Goal: Communication & Community: Answer question/provide support

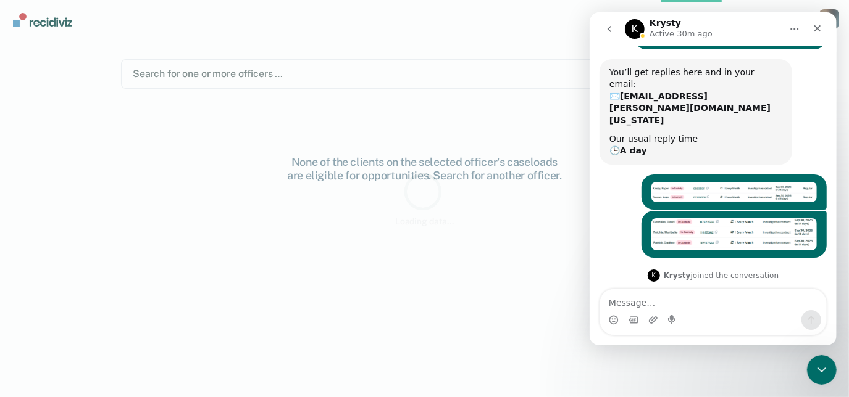
scroll to position [144, 0]
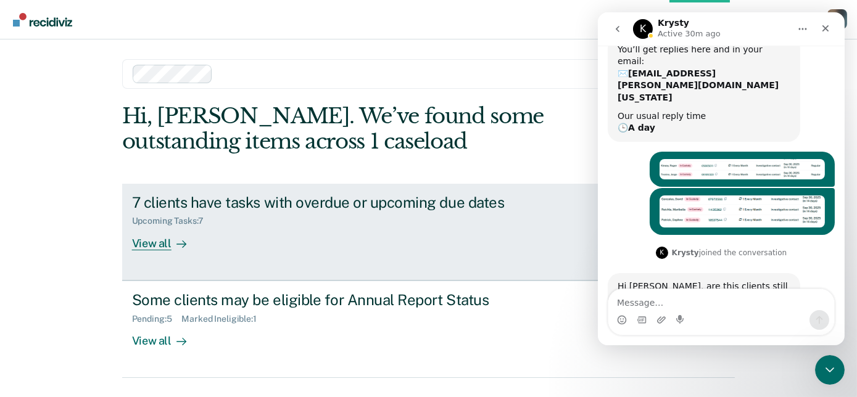
click at [210, 242] on div "7 clients have tasks with overdue or upcoming due dates Upcoming Tasks : 7 View…" at bounding box center [363, 222] width 463 height 57
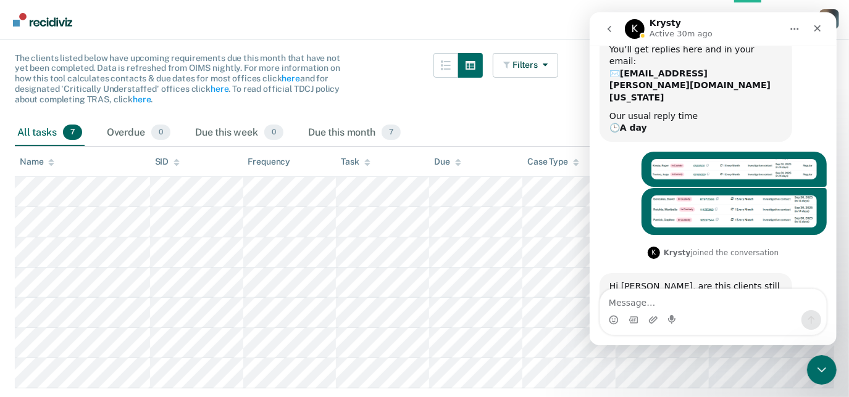
scroll to position [152, 0]
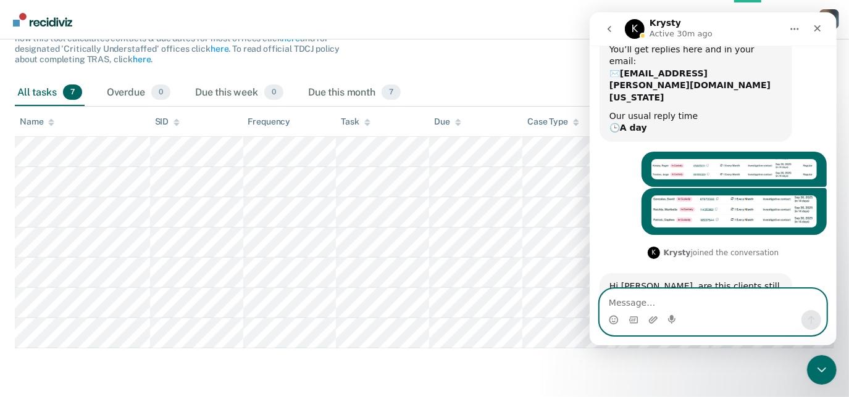
click at [687, 303] on textarea "Message…" at bounding box center [712, 299] width 226 height 21
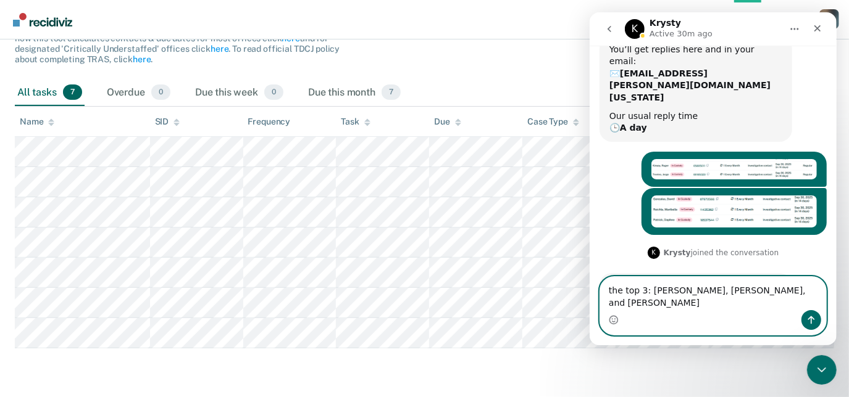
click at [760, 304] on textarea "the top 3: [PERSON_NAME], [PERSON_NAME], and [PERSON_NAME]" at bounding box center [712, 293] width 226 height 33
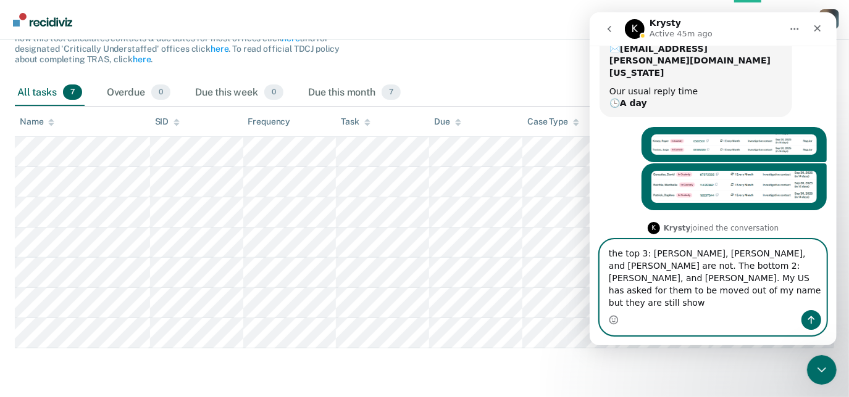
scroll to position [181, 0]
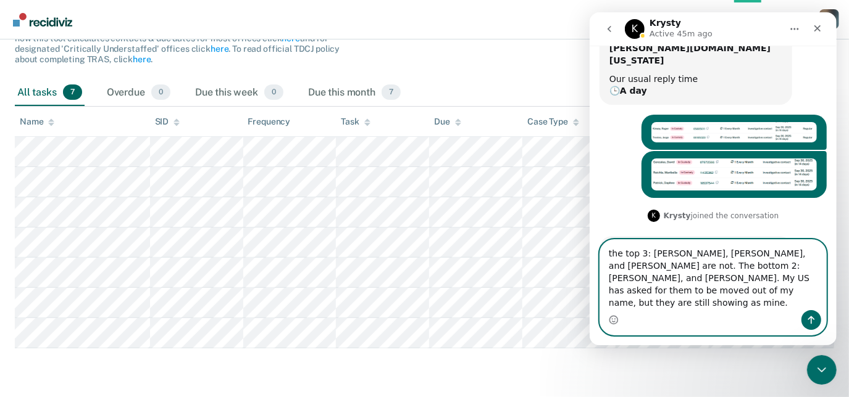
type textarea "the top 3: [PERSON_NAME], [PERSON_NAME], and [PERSON_NAME] are not. The bottom …"
click at [813, 319] on icon "Send a message…" at bounding box center [810, 321] width 7 height 8
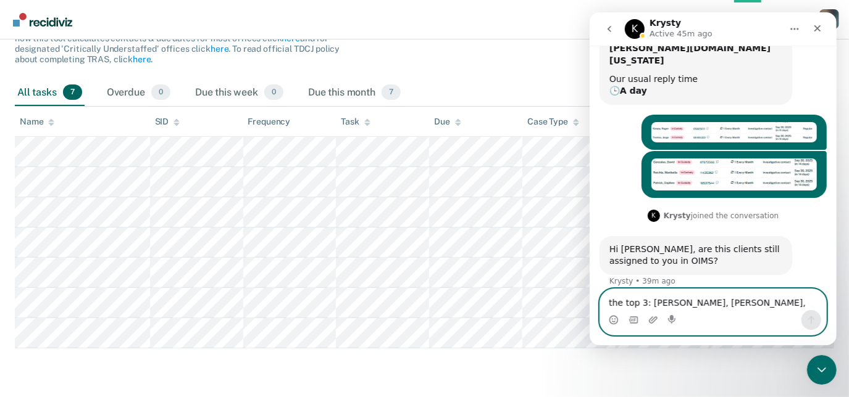
scroll to position [229, 0]
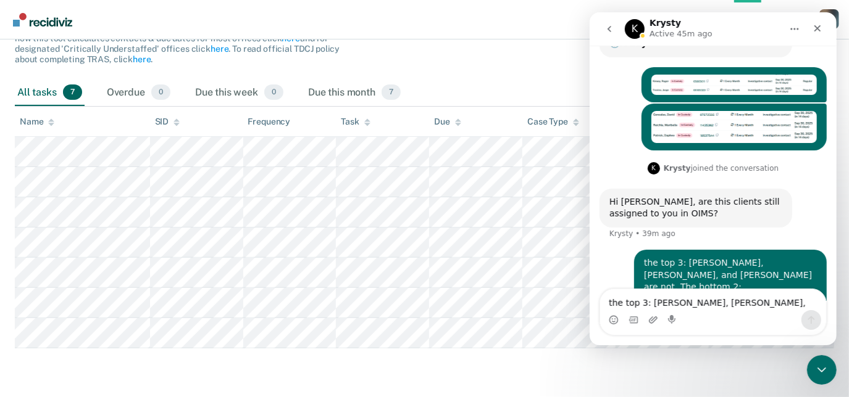
click at [608, 25] on icon "go back" at bounding box center [609, 29] width 10 height 10
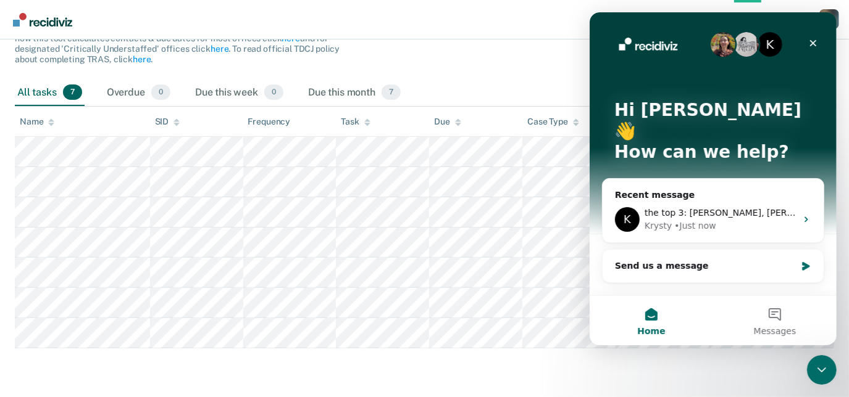
click at [541, 57] on div "Filters Contact Type Collateral Contact 0 ONLY Home Contact, Sch. 0 ONLY Home C…" at bounding box center [524, 46] width 65 height 67
click at [774, 327] on span "Messages" at bounding box center [774, 331] width 43 height 9
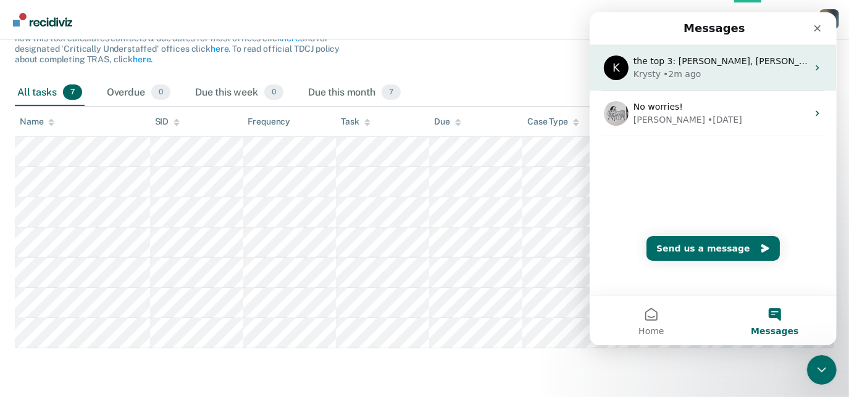
click at [711, 74] on div "Krysty • 2m ago" at bounding box center [720, 74] width 174 height 13
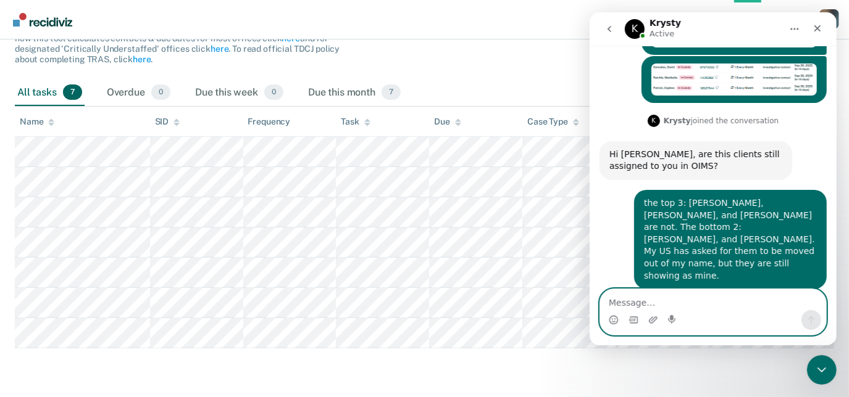
scroll to position [290, 0]
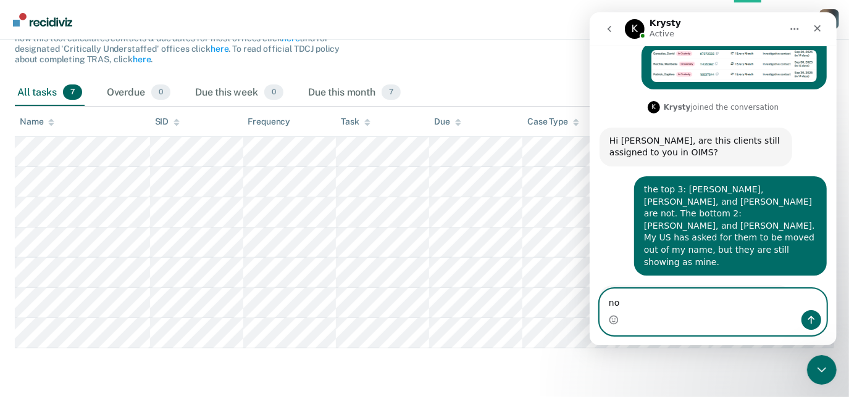
type textarea "n"
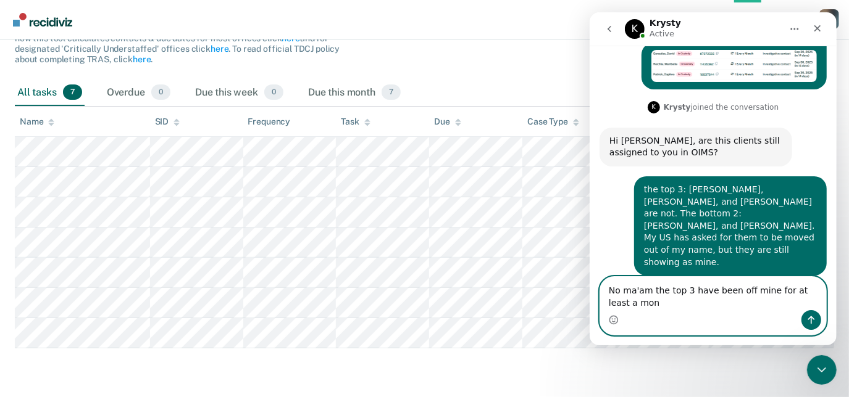
scroll to position [302, 0]
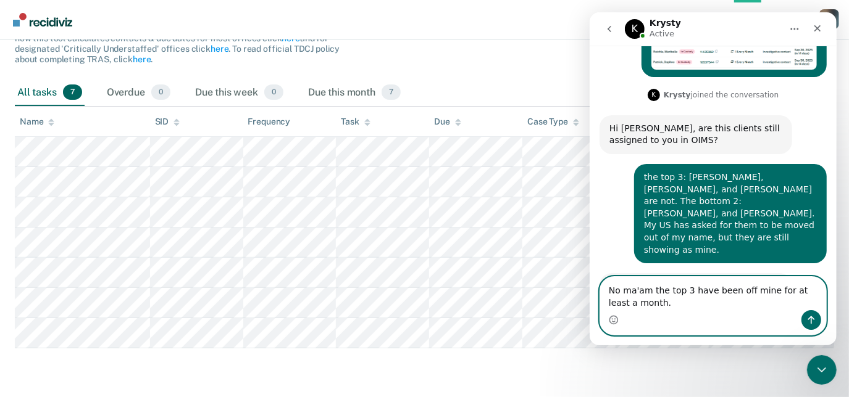
type textarea "No ma'am the top 3 have been off mine for at least a month."
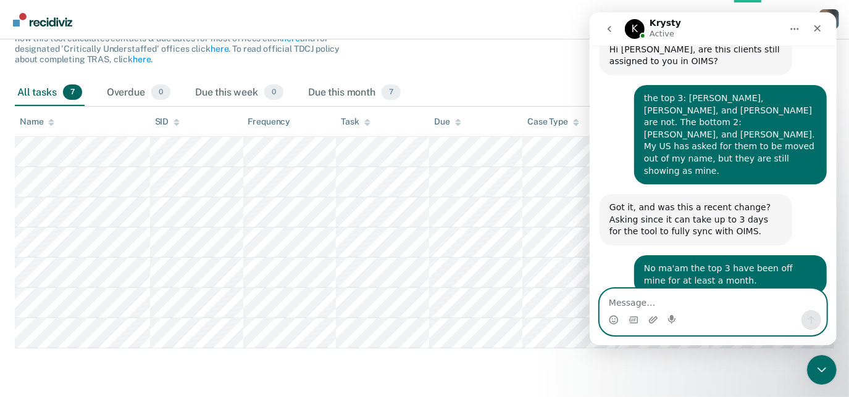
scroll to position [412, 0]
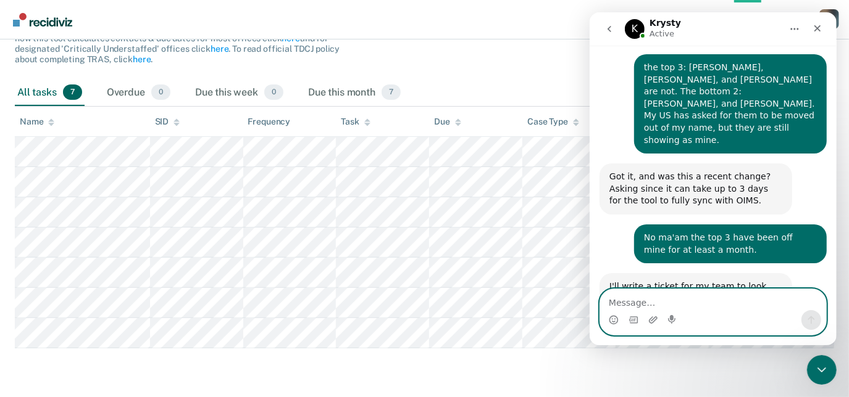
click at [644, 302] on textarea "Message…" at bounding box center [712, 299] width 226 height 21
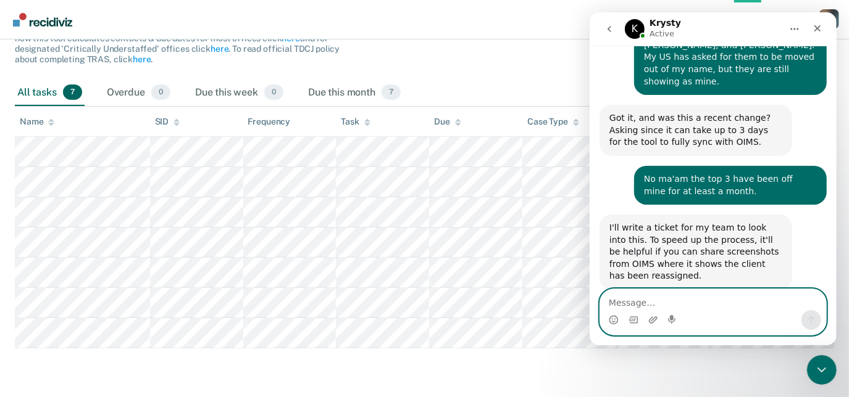
scroll to position [472, 0]
click at [673, 306] on textarea "Message…" at bounding box center [712, 299] width 226 height 21
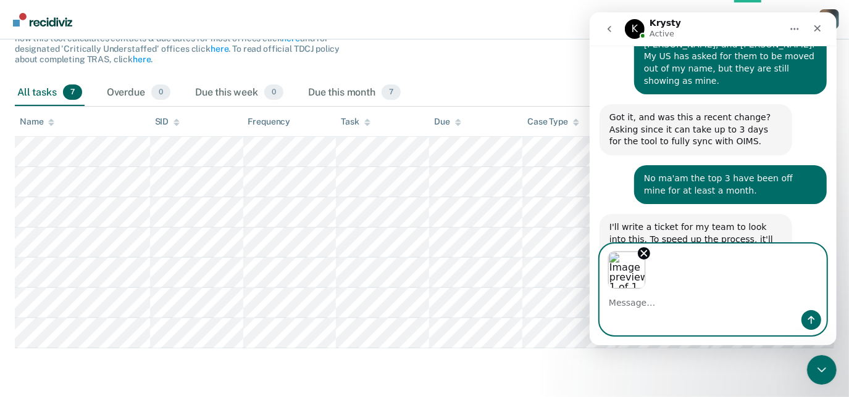
scroll to position [517, 0]
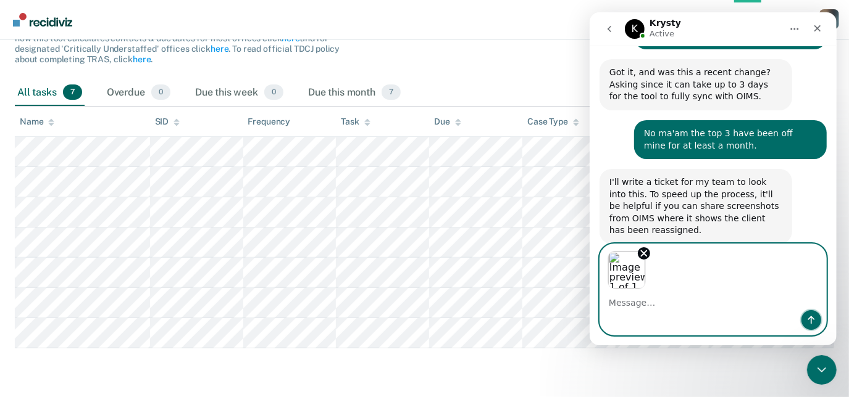
click at [805, 320] on icon "Send a message…" at bounding box center [810, 320] width 10 height 10
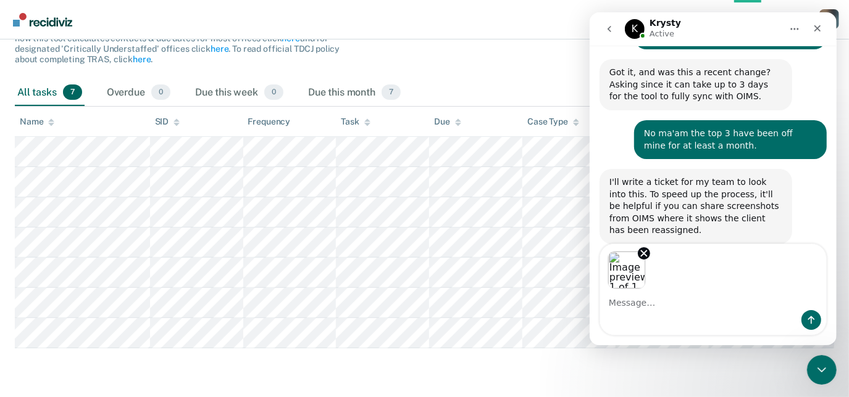
scroll to position [513, 0]
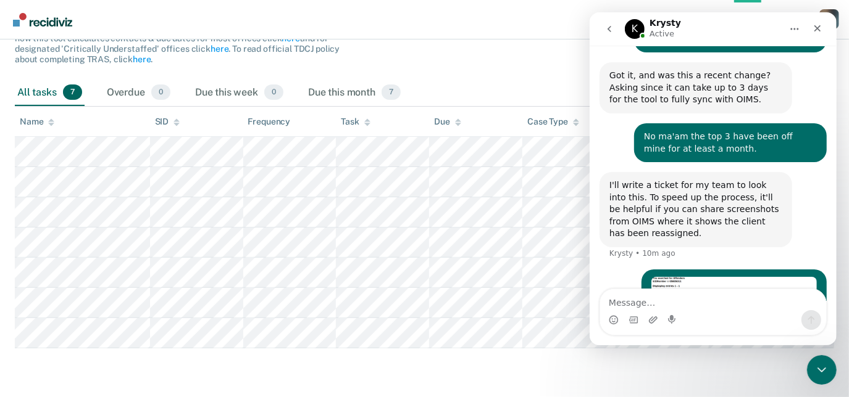
click at [631, 304] on textarea "Message…" at bounding box center [712, 299] width 226 height 21
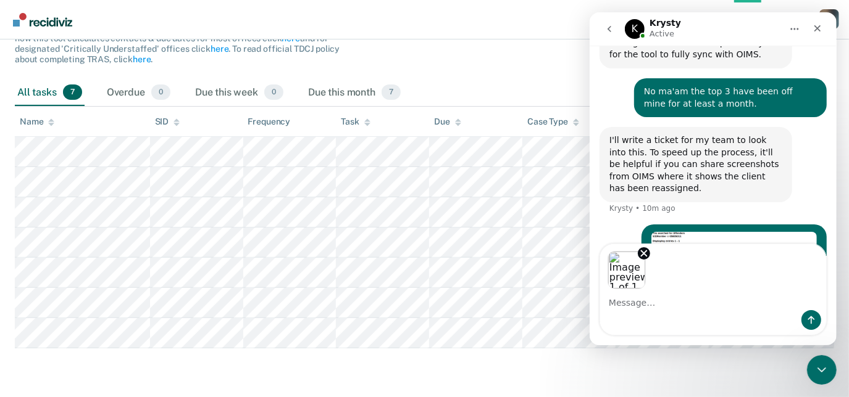
scroll to position [549, 0]
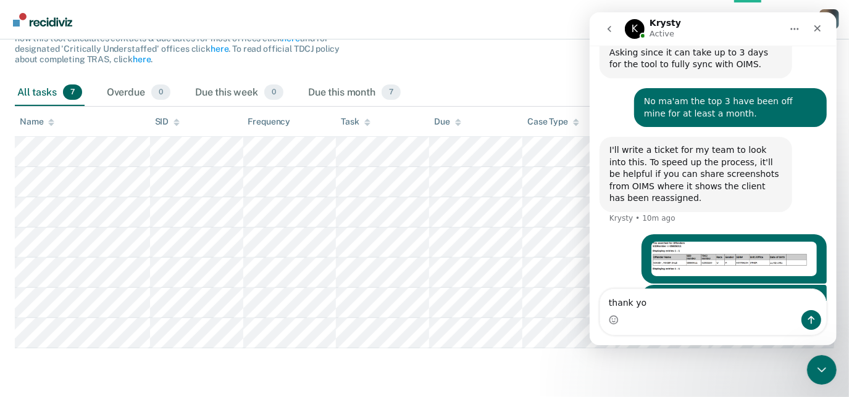
type textarea "thank you"
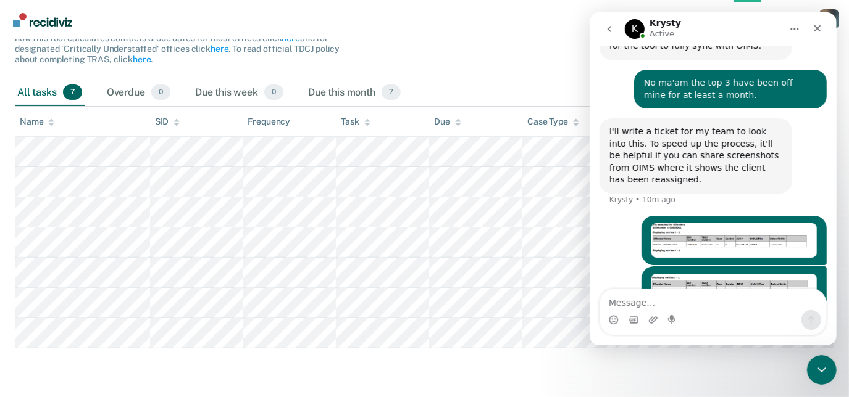
scroll to position [576, 0]
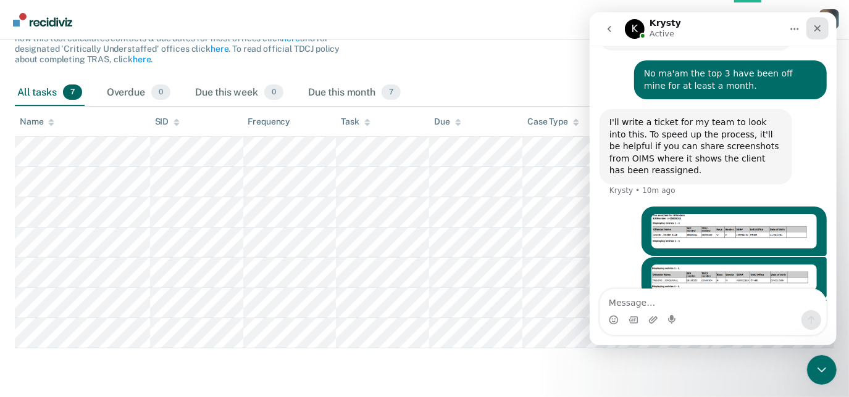
click at [818, 25] on icon "Close" at bounding box center [816, 28] width 7 height 7
